Goal: Information Seeking & Learning: Understand process/instructions

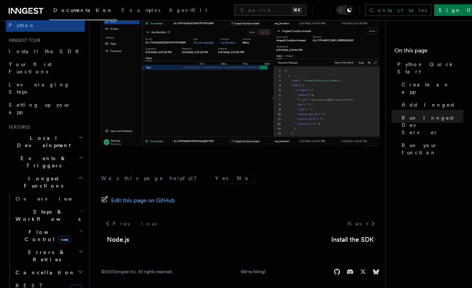
scroll to position [60, 0]
click at [48, 248] on span "Errors & Retries" at bounding box center [46, 255] width 66 height 14
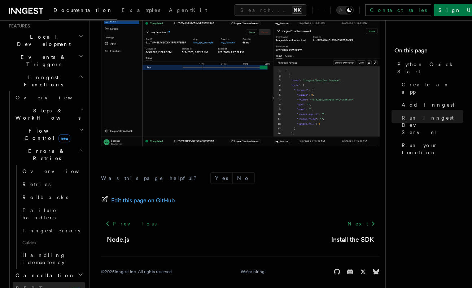
scroll to position [161, 0]
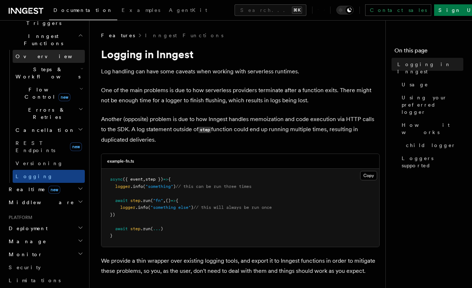
scroll to position [304, 0]
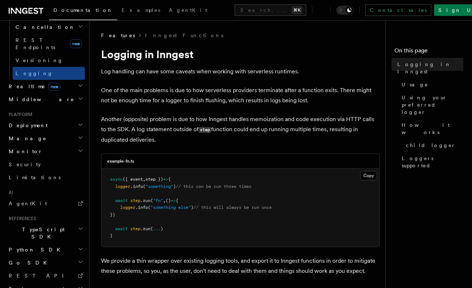
click at [47, 243] on h2 "Python SDK" at bounding box center [45, 249] width 79 height 13
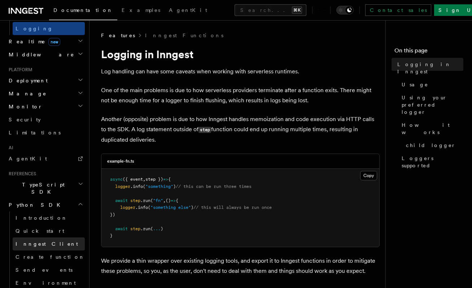
scroll to position [354, 0]
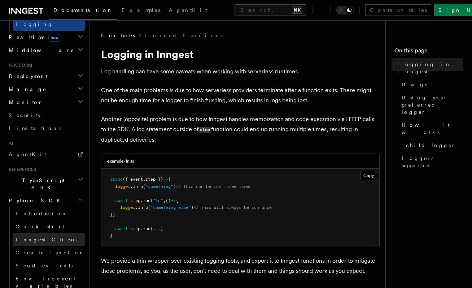
click at [33, 237] on span "Inngest Client" at bounding box center [47, 240] width 62 height 6
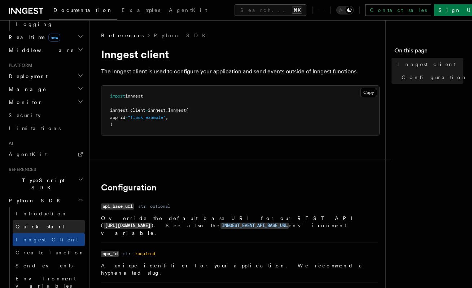
click at [33, 224] on span "Quick start" at bounding box center [40, 227] width 49 height 6
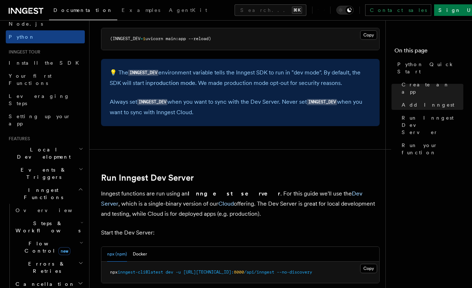
scroll to position [52, 0]
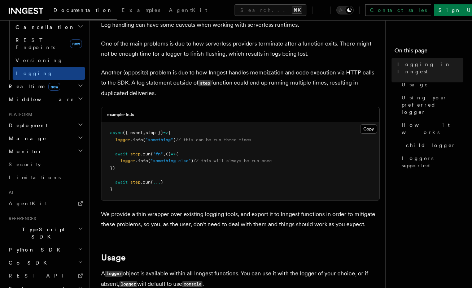
scroll to position [47, 0]
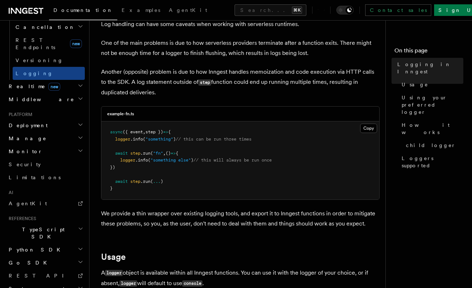
click at [35, 246] on span "Python SDK" at bounding box center [35, 249] width 59 height 7
click at [35, 273] on span "Quick start" at bounding box center [40, 276] width 49 height 6
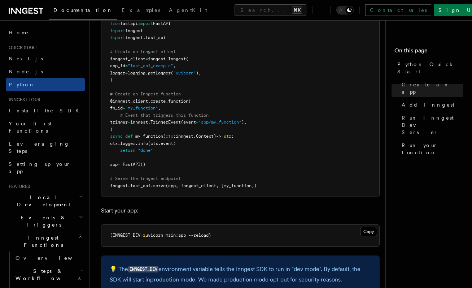
scroll to position [548, 0]
click at [159, 186] on span "serve" at bounding box center [159, 185] width 13 height 5
